Goal: Task Accomplishment & Management: Use online tool/utility

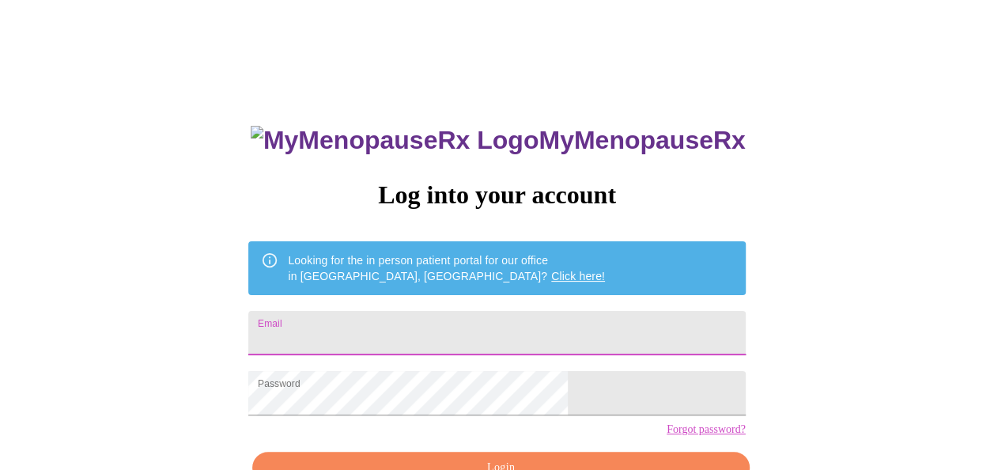
click at [395, 317] on input "Email" at bounding box center [496, 333] width 497 height 44
type input "[DOMAIN_NAME][EMAIL_ADDRESS][DOMAIN_NAME]"
click at [772, 369] on div "MyMenopauseRx Log into your account Looking for the in person patient portal fo…" at bounding box center [497, 288] width 982 height 564
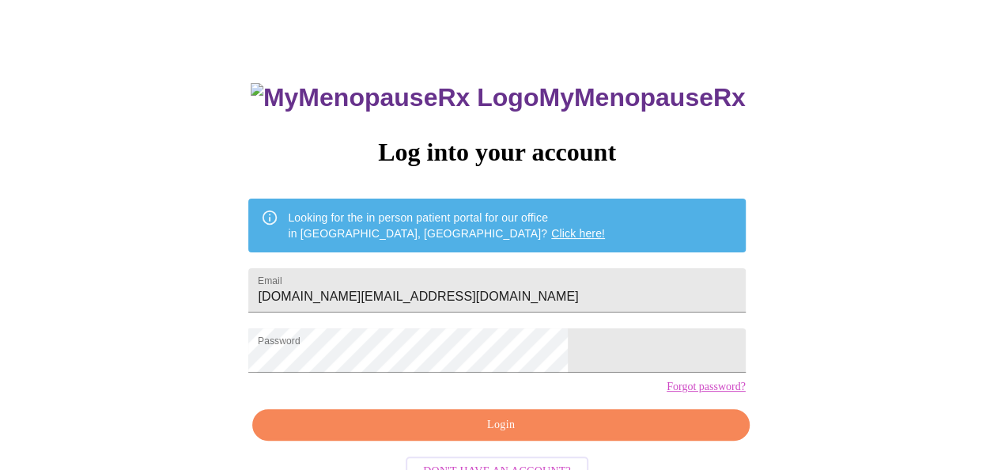
scroll to position [94, 0]
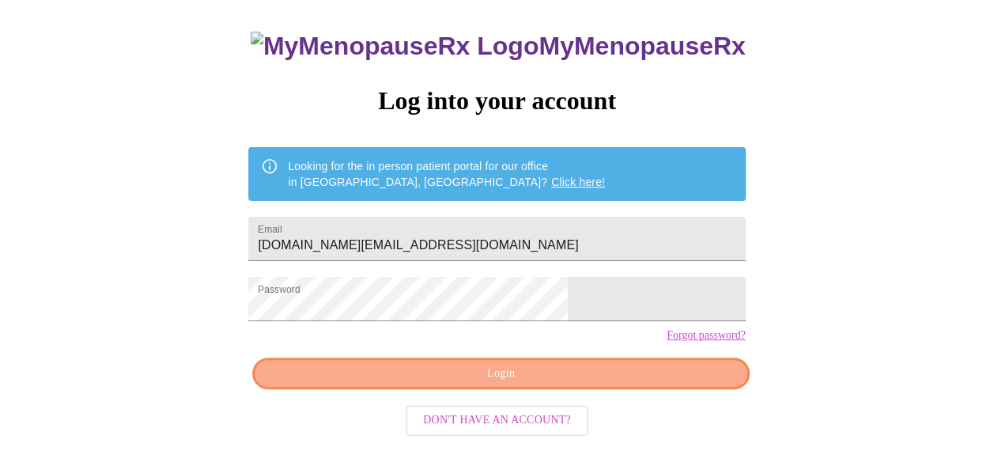
click at [600, 384] on span "Login" at bounding box center [500, 374] width 460 height 20
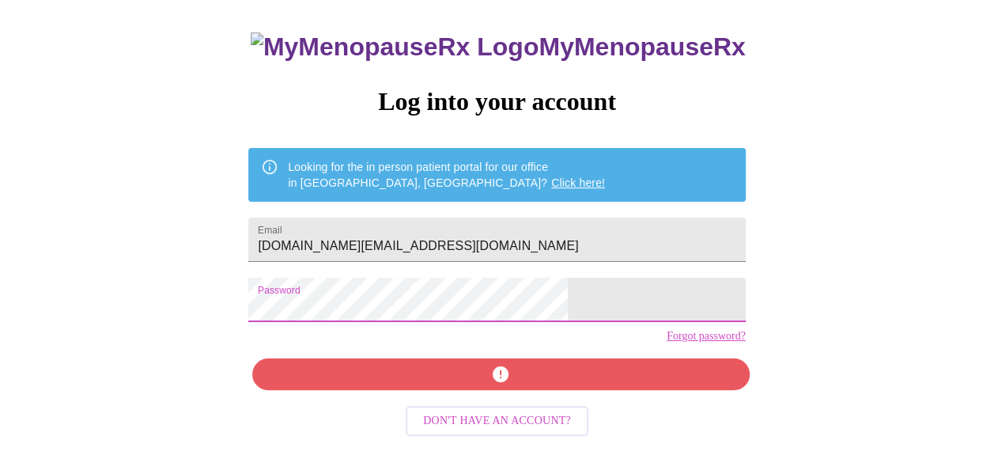
click at [326, 320] on div "MyMenopauseRx Log into your account Looking for the in person patient portal fo…" at bounding box center [497, 242] width 528 height 470
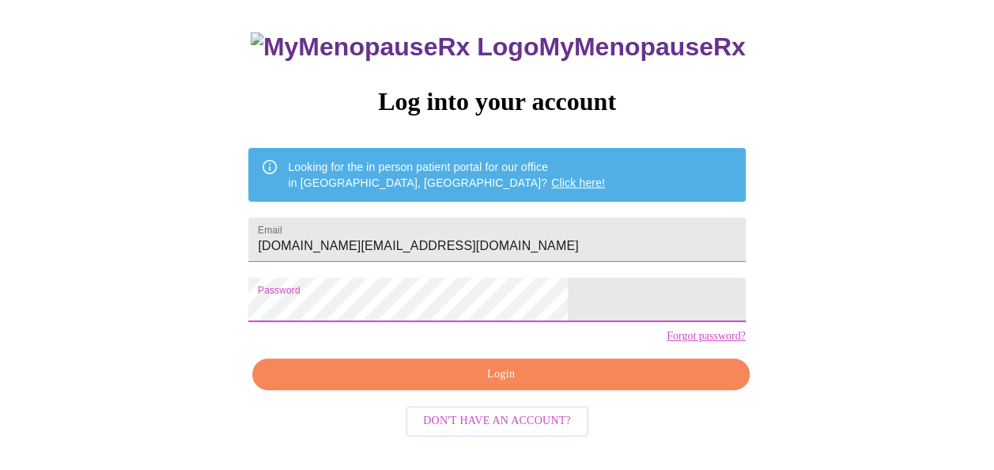
click at [731, 315] on div "MyMenopauseRx Log into your account Looking for the in person patient portal fo…" at bounding box center [497, 195] width 982 height 564
click at [537, 384] on span "Login" at bounding box center [500, 375] width 460 height 20
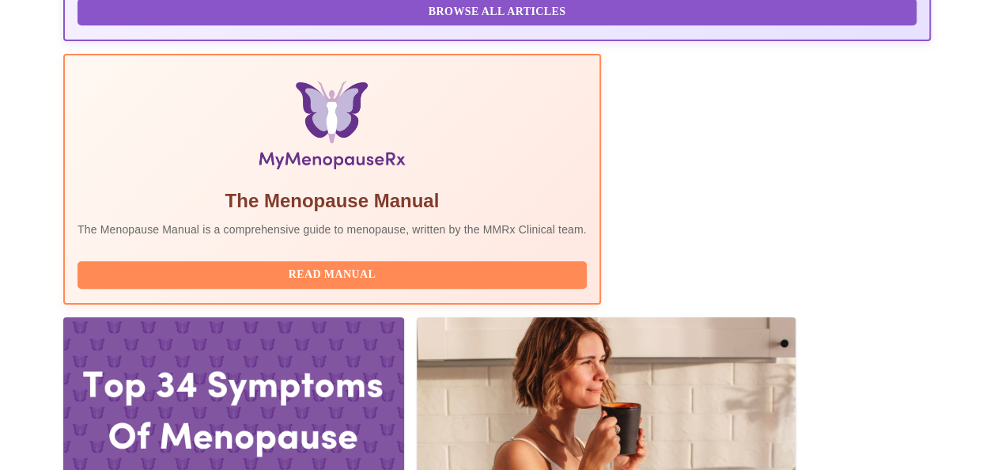
scroll to position [554, 0]
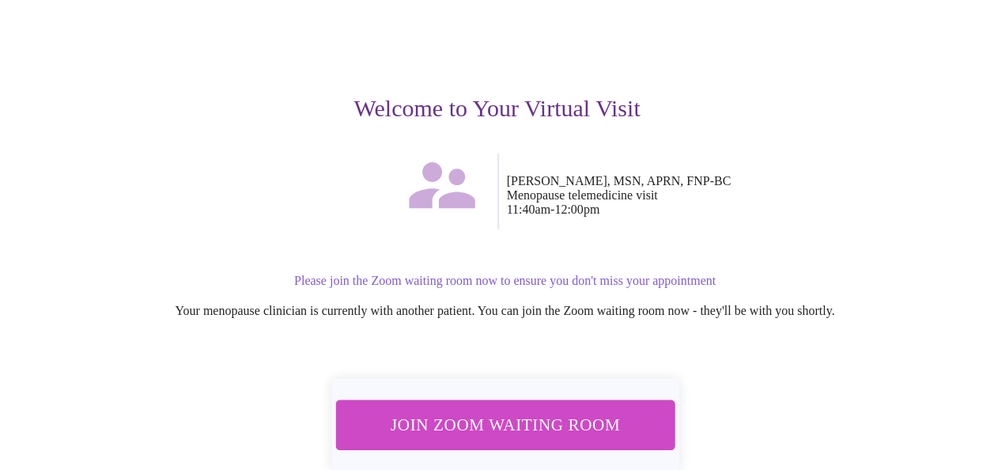
scroll to position [210, 0]
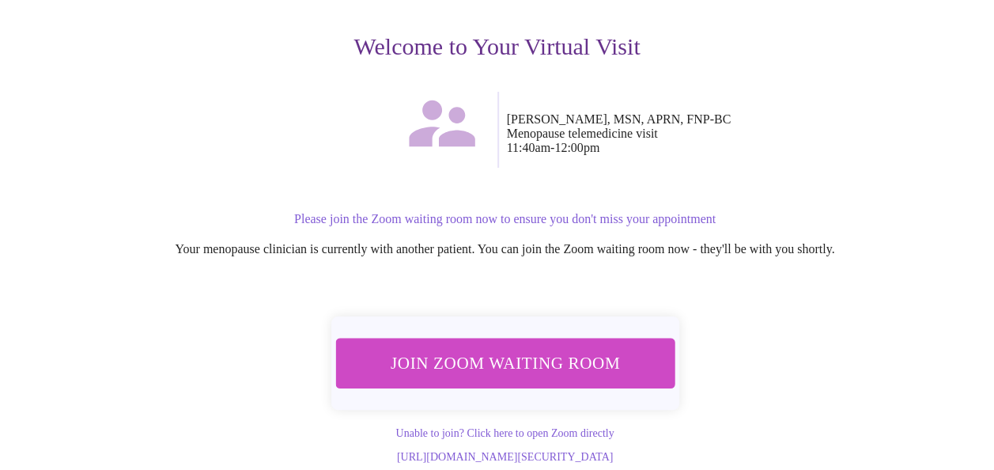
click at [423, 348] on span "Join Zoom Waiting Room" at bounding box center [504, 362] width 297 height 29
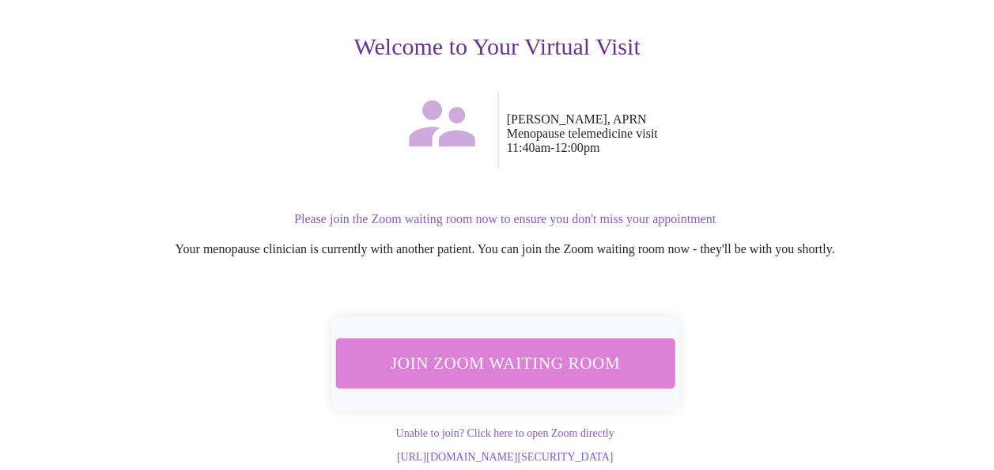
click at [516, 348] on span "Join Zoom Waiting Room" at bounding box center [505, 362] width 298 height 29
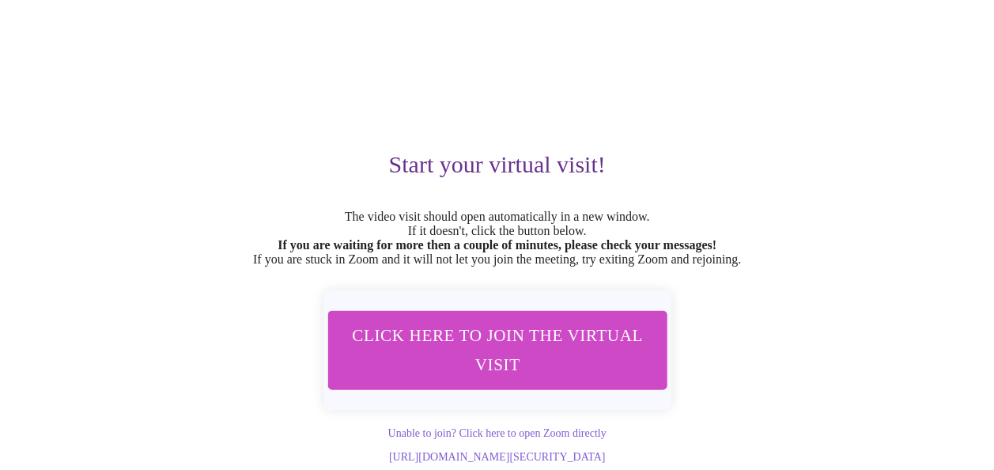
scroll to position [113, 0]
